Goal: Task Accomplishment & Management: Manage account settings

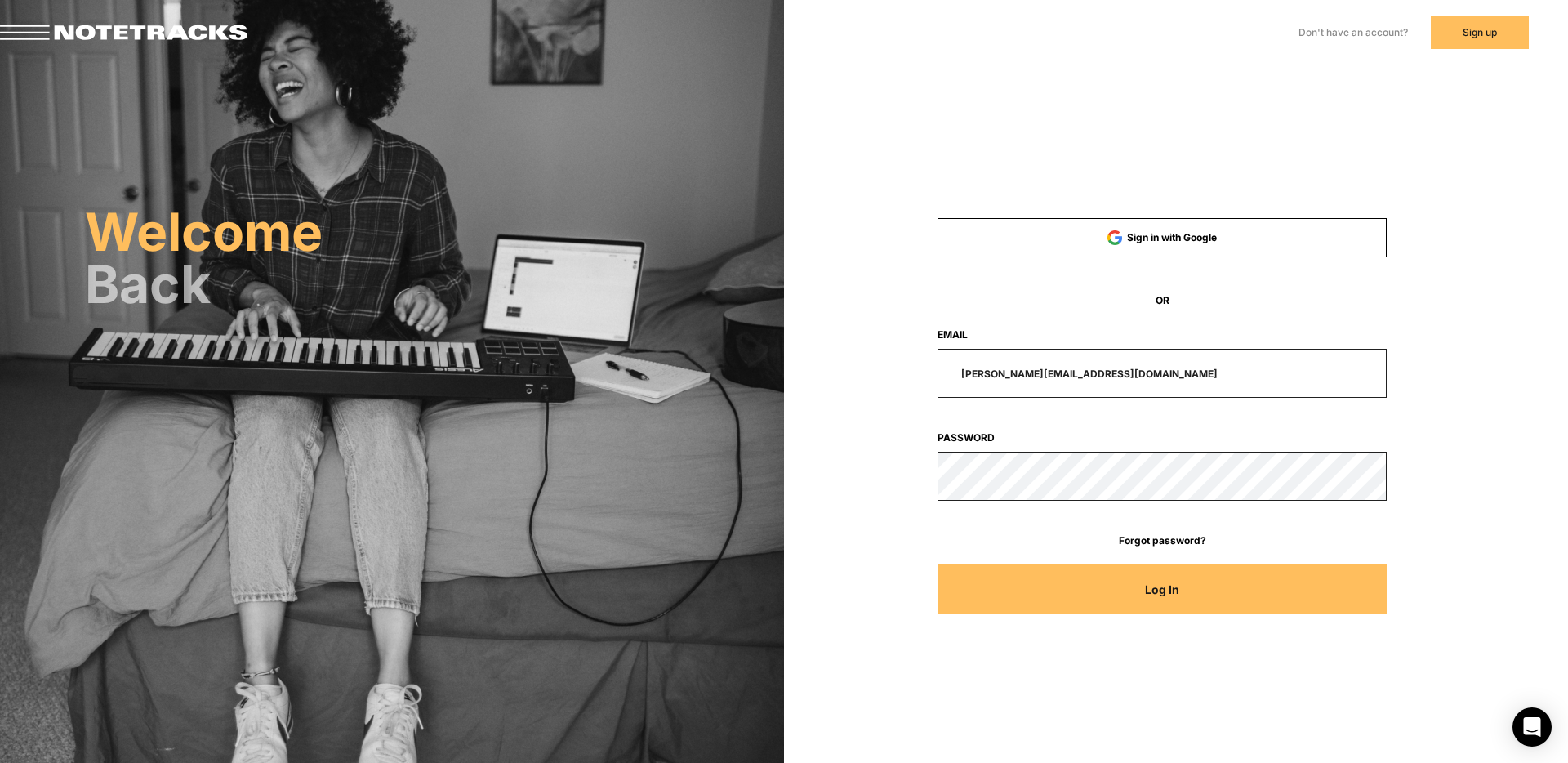
click at [1118, 372] on input "[PERSON_NAME][EMAIL_ADDRESS][DOMAIN_NAME]" at bounding box center [1163, 373] width 450 height 49
drag, startPoint x: 1118, startPoint y: 372, endPoint x: 793, endPoint y: 330, distance: 327.7
click at [807, 352] on div "Sign in with Google OR Email [PERSON_NAME][EMAIL_ADDRESS][DOMAIN_NAME] Password…" at bounding box center [1177, 230] width 784 height 460
type input "[EMAIL_ADDRESS][DOMAIN_NAME]"
click at [938, 565] on button "Log In" at bounding box center [1163, 589] width 450 height 49
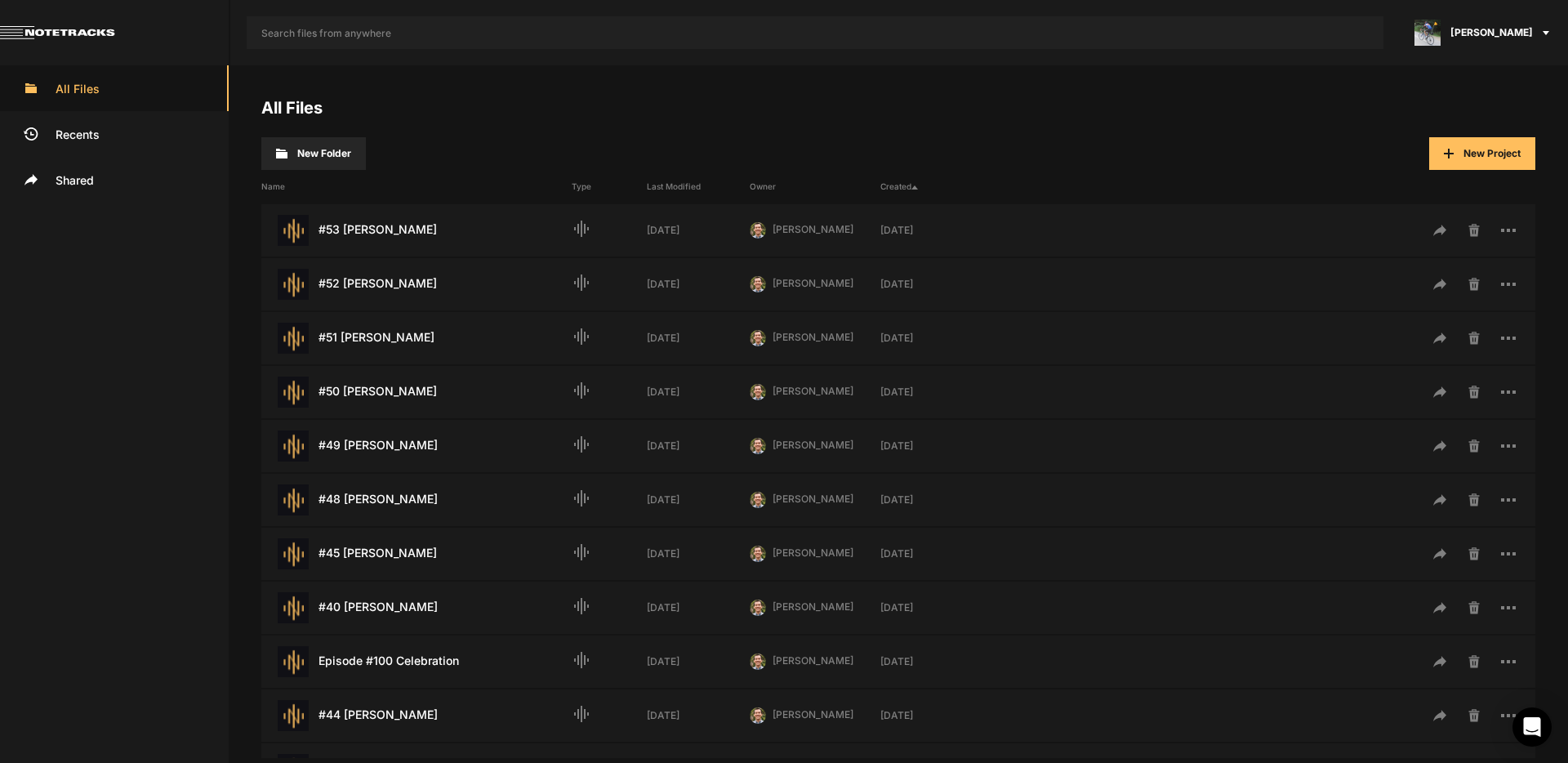
click at [1506, 40] on div "[PERSON_NAME]" at bounding box center [1484, 32] width 168 height 66
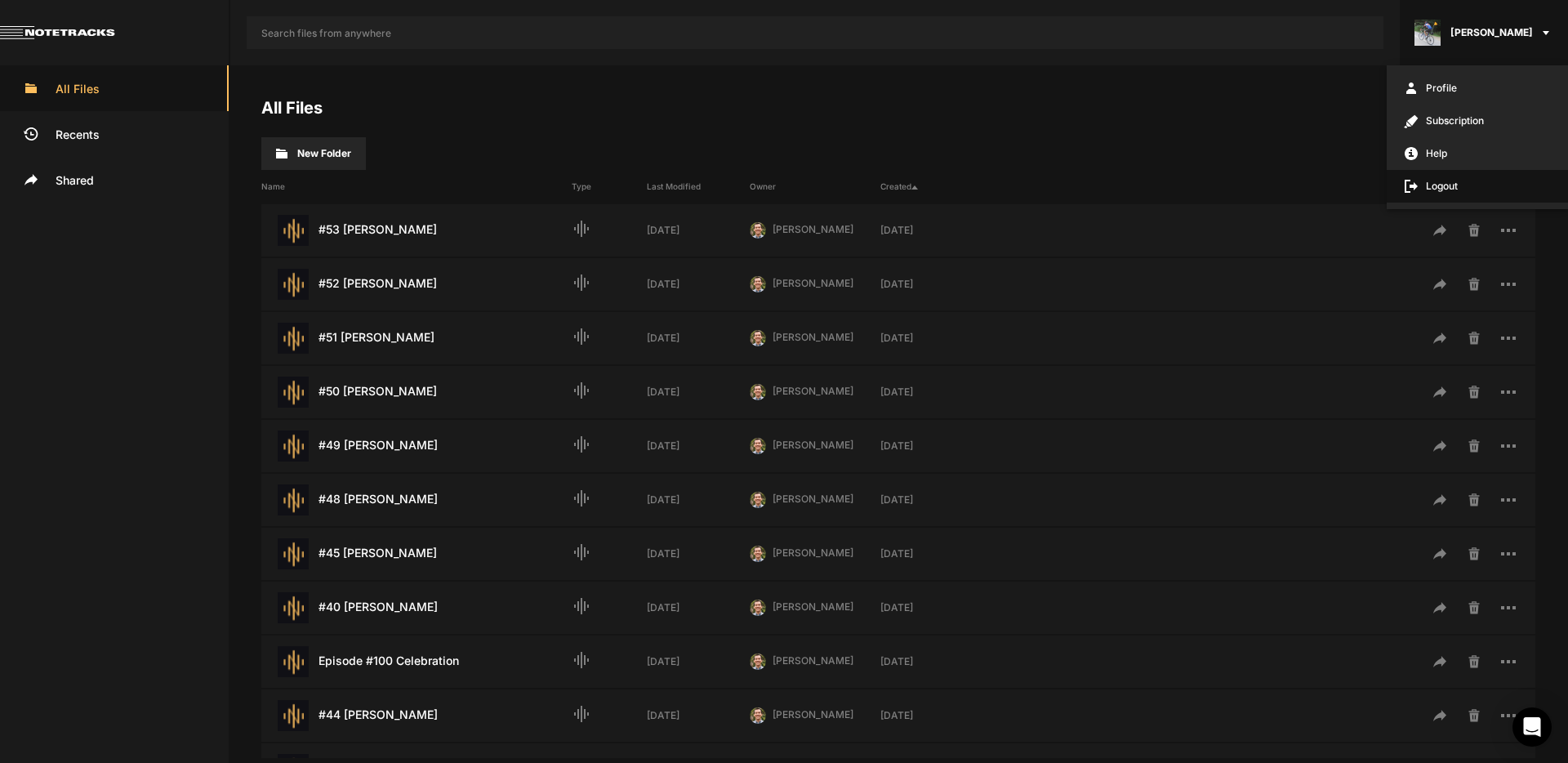
click at [1452, 185] on span "Logout" at bounding box center [1478, 185] width 181 height 32
